Goal: Navigation & Orientation: Find specific page/section

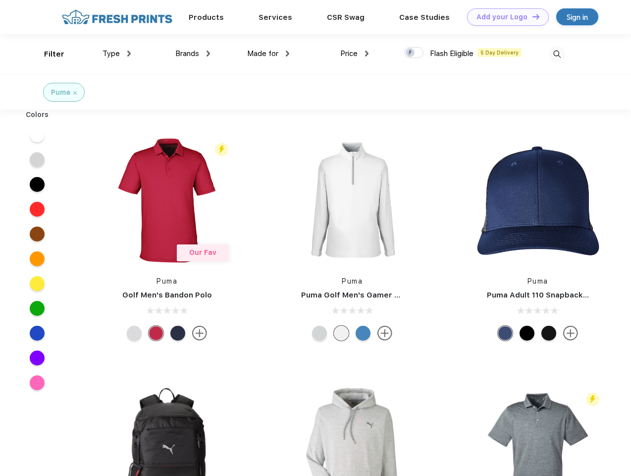
click at [504, 17] on link "Add your Logo Design Tool" at bounding box center [508, 16] width 82 height 17
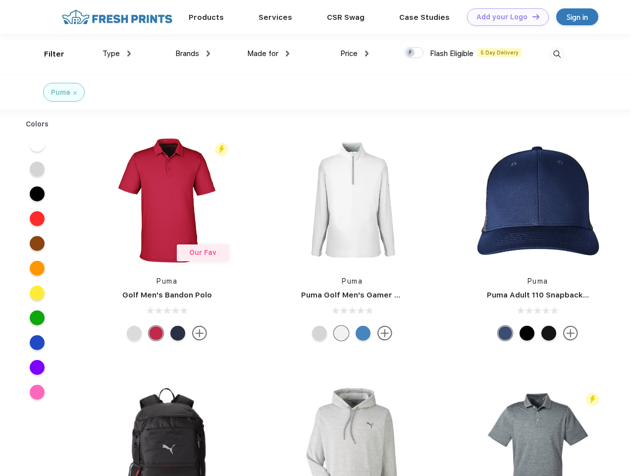
click at [0, 0] on div "Design Tool" at bounding box center [0, 0] width 0 height 0
click at [532, 16] on link "Add your Logo Design Tool" at bounding box center [508, 16] width 82 height 17
click at [48, 54] on div "Filter" at bounding box center [54, 54] width 20 height 11
click at [117, 54] on span "Type" at bounding box center [111, 53] width 17 height 9
click at [193, 54] on span "Brands" at bounding box center [187, 53] width 24 height 9
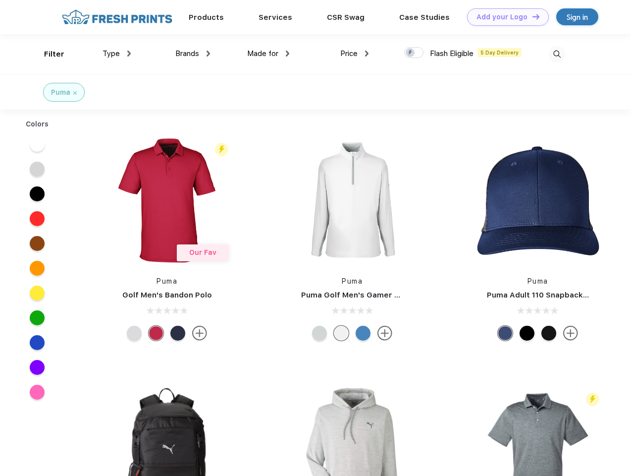
click at [269, 54] on span "Made for" at bounding box center [262, 53] width 31 height 9
click at [355, 54] on span "Price" at bounding box center [348, 53] width 17 height 9
click at [414, 53] on div at bounding box center [413, 52] width 19 height 11
click at [411, 53] on input "checkbox" at bounding box center [407, 50] width 6 height 6
click at [557, 54] on img at bounding box center [557, 54] width 16 height 16
